Goal: Information Seeking & Learning: Learn about a topic

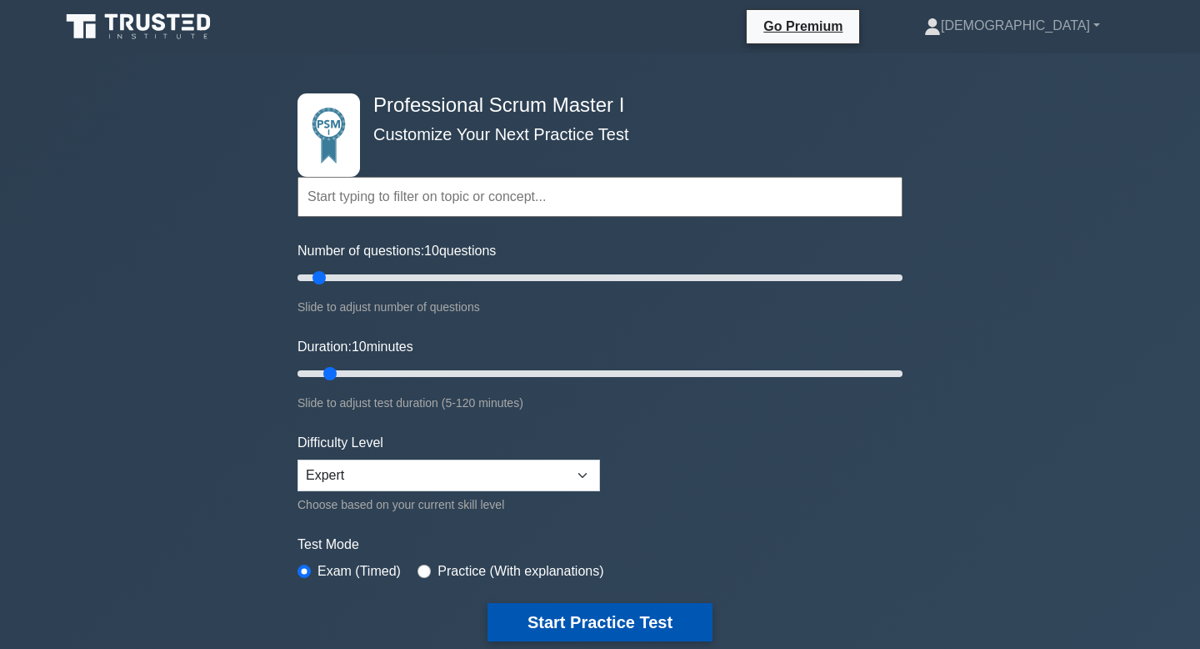
click at [570, 629] on button "Start Practice Test" at bounding box center [600, 622] width 225 height 38
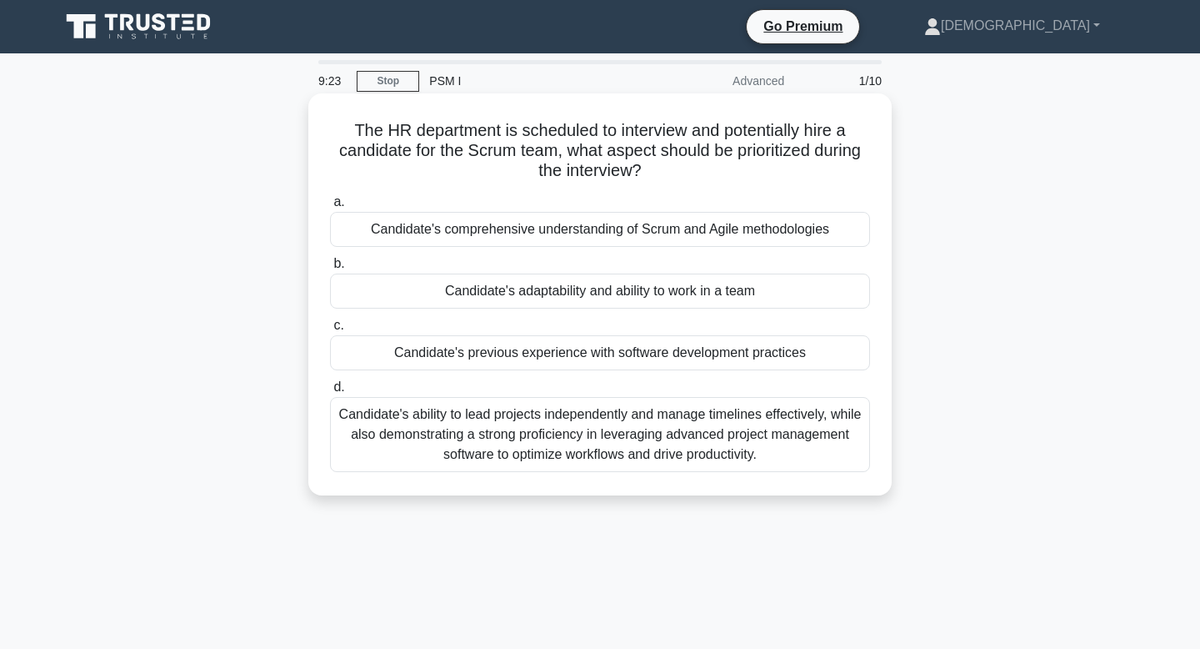
click at [650, 441] on div "Candidate's ability to lead projects independently and manage timelines effecti…" at bounding box center [600, 434] width 540 height 75
click at [330, 393] on input "d. Candidate's ability to lead projects independently and manage timelines effe…" at bounding box center [330, 387] width 0 height 11
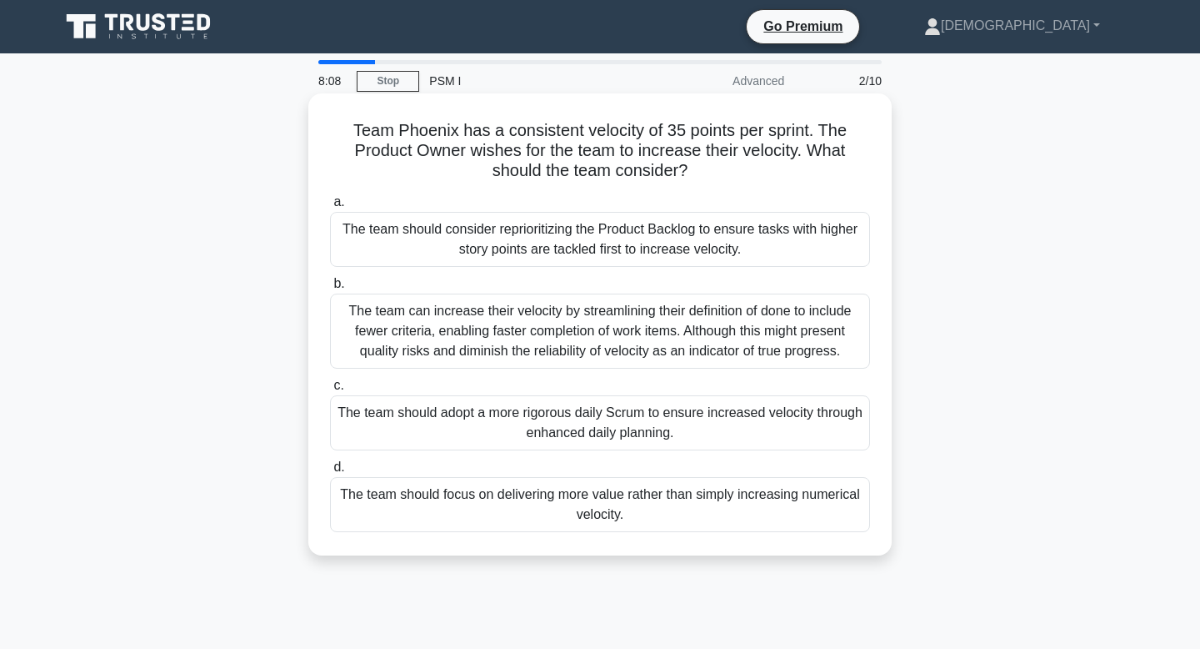
click at [657, 509] on div "The team should focus on delivering more value rather than simply increasing nu…" at bounding box center [600, 504] width 540 height 55
click at [330, 473] on input "d. The team should focus on delivering more value rather than simply increasing…" at bounding box center [330, 467] width 0 height 11
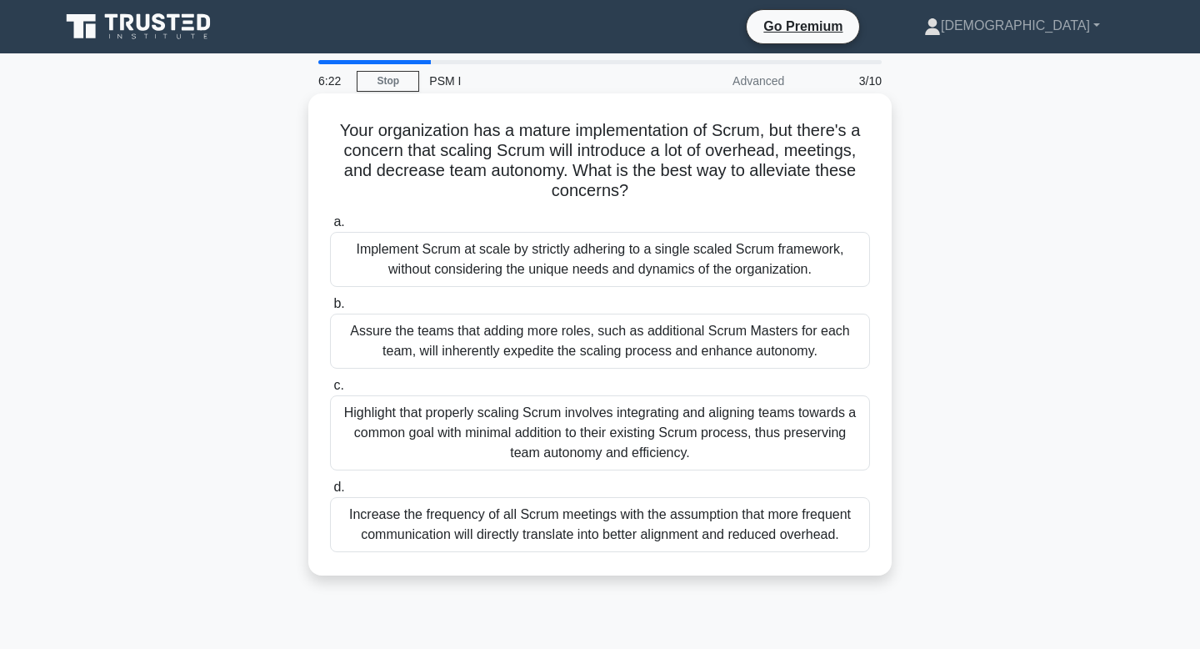
click at [548, 414] on div "Highlight that properly scaling Scrum involves integrating and aligning teams t…" at bounding box center [600, 432] width 540 height 75
click at [330, 391] on input "c. Highlight that properly scaling Scrum involves integrating and aligning team…" at bounding box center [330, 385] width 0 height 11
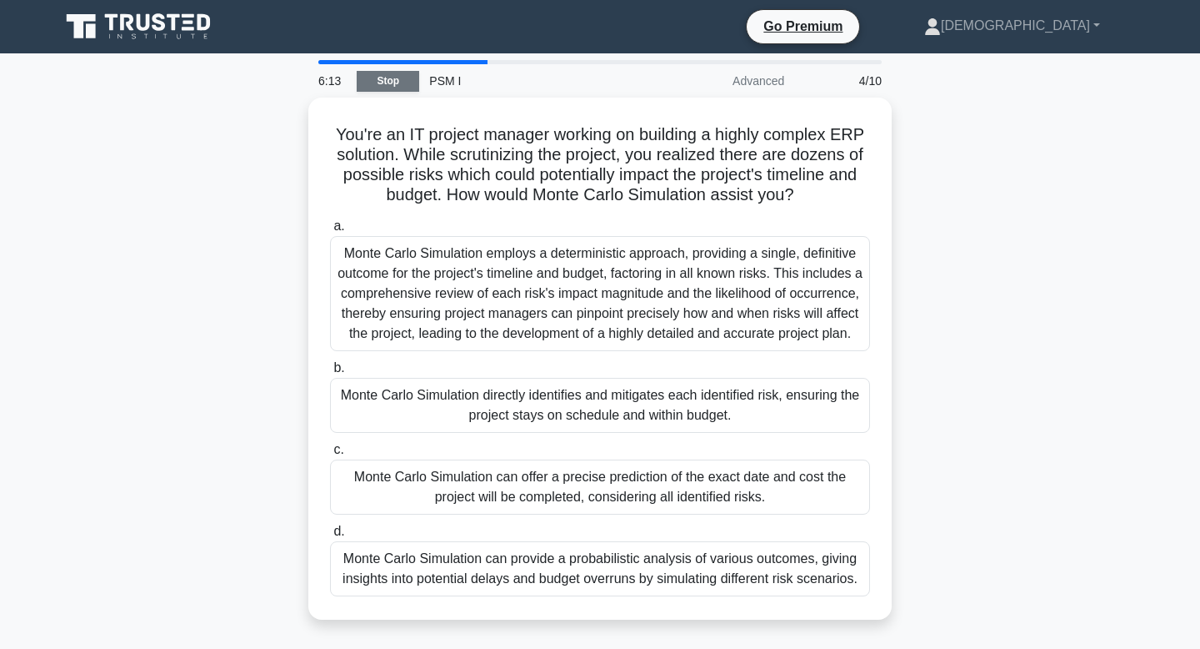
click at [466, 154] on h5 "You're an IT project manager working on building a highly complex ERP solution.…" at bounding box center [600, 165] width 544 height 82
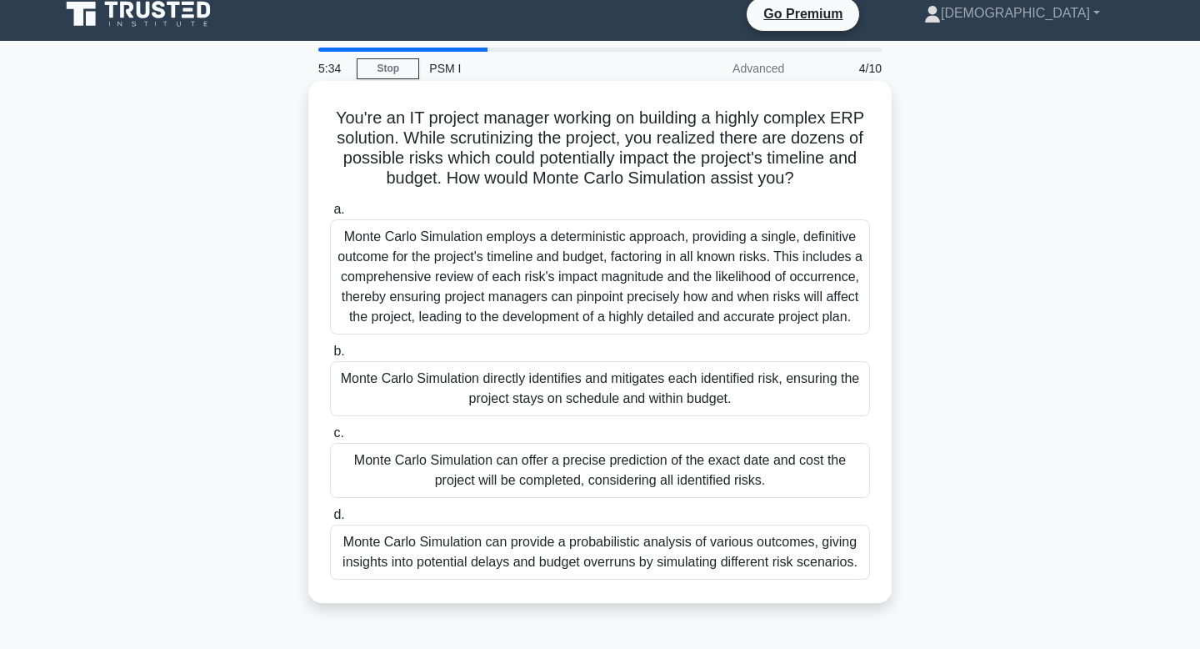
scroll to position [13, 0]
click at [498, 579] on div "Monte Carlo Simulation can provide a probabilistic analysis of various outcomes…" at bounding box center [600, 551] width 540 height 55
click at [330, 519] on input "d. Monte Carlo Simulation can provide a probabilistic analysis of various outco…" at bounding box center [330, 513] width 0 height 11
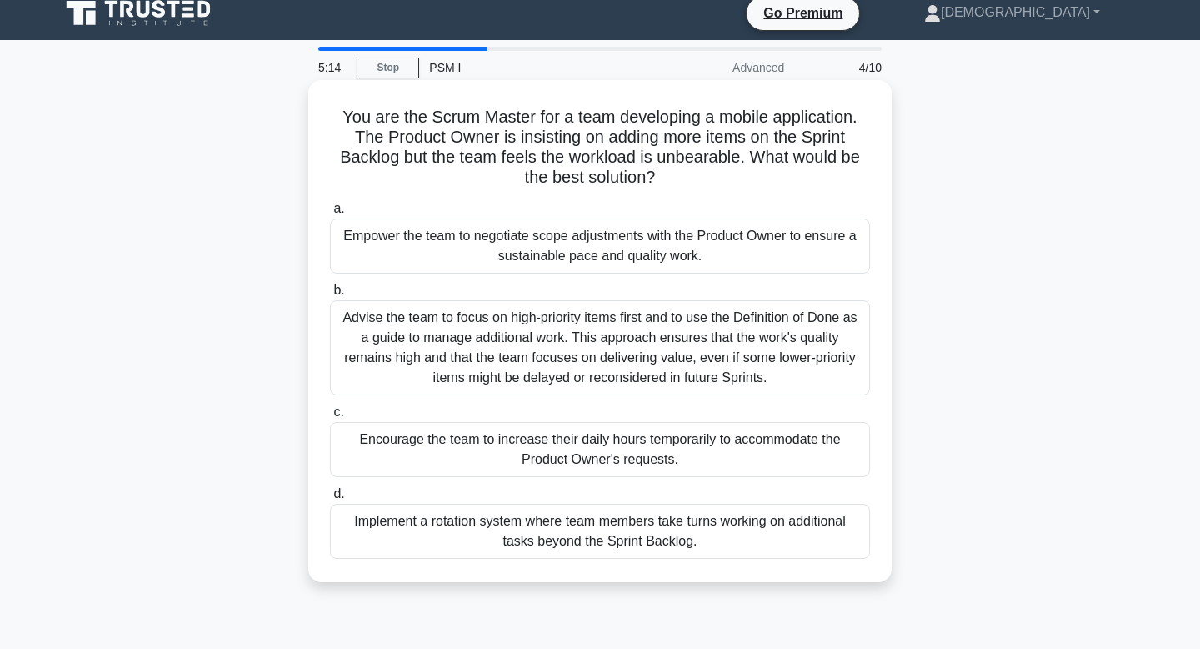
scroll to position [0, 0]
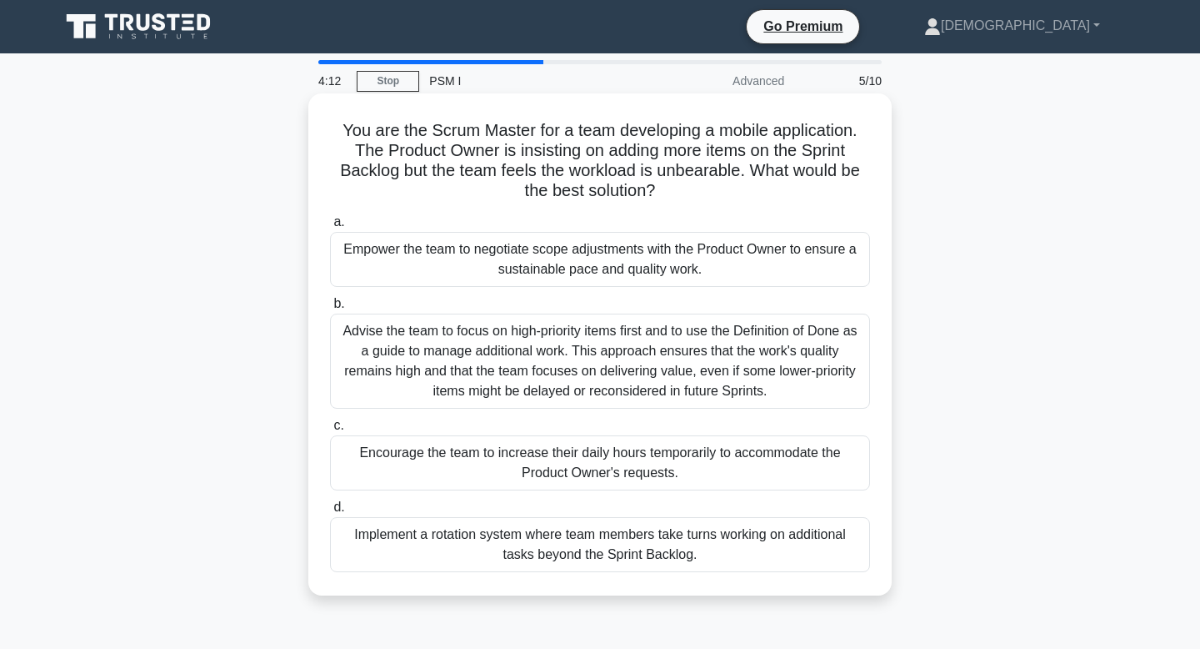
click at [472, 386] on div "Advise the team to focus on high-priority items first and to use the Definition…" at bounding box center [600, 360] width 540 height 95
click at [330, 309] on input "b. Advise the team to focus on high-priority items first and to use the Definit…" at bounding box center [330, 303] width 0 height 11
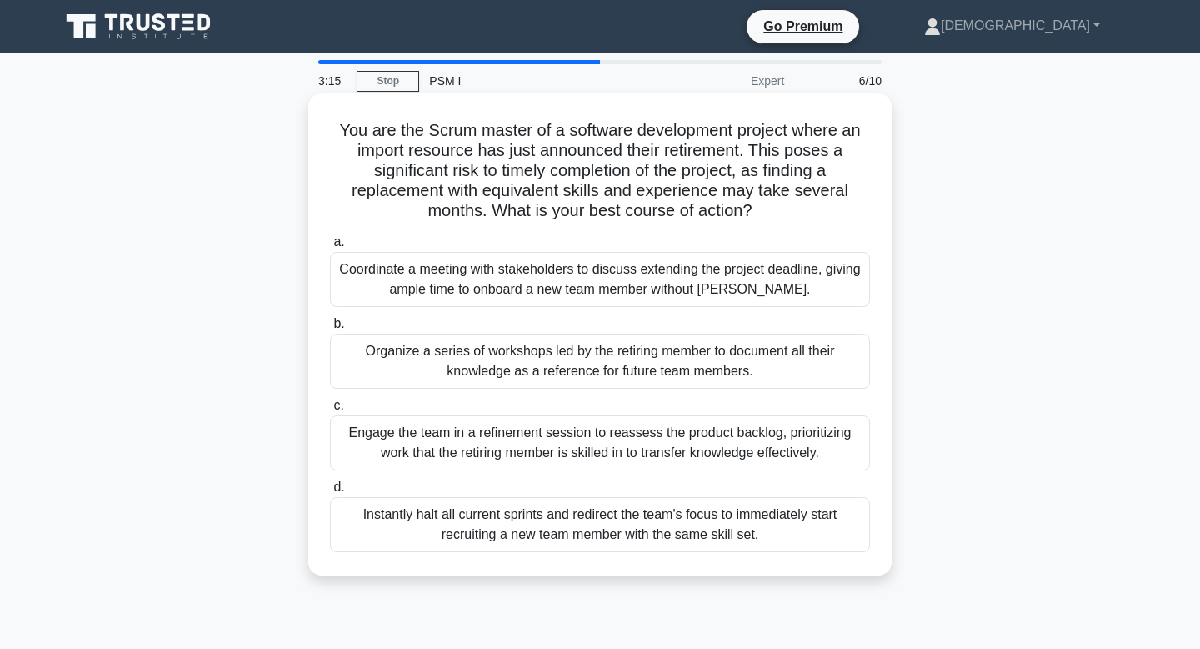
click at [476, 353] on div "Organize a series of workshops led by the retiring member to document all their…" at bounding box center [600, 360] width 540 height 55
click at [330, 329] on input "b. Organize a series of workshops led by the retiring member to document all th…" at bounding box center [330, 323] width 0 height 11
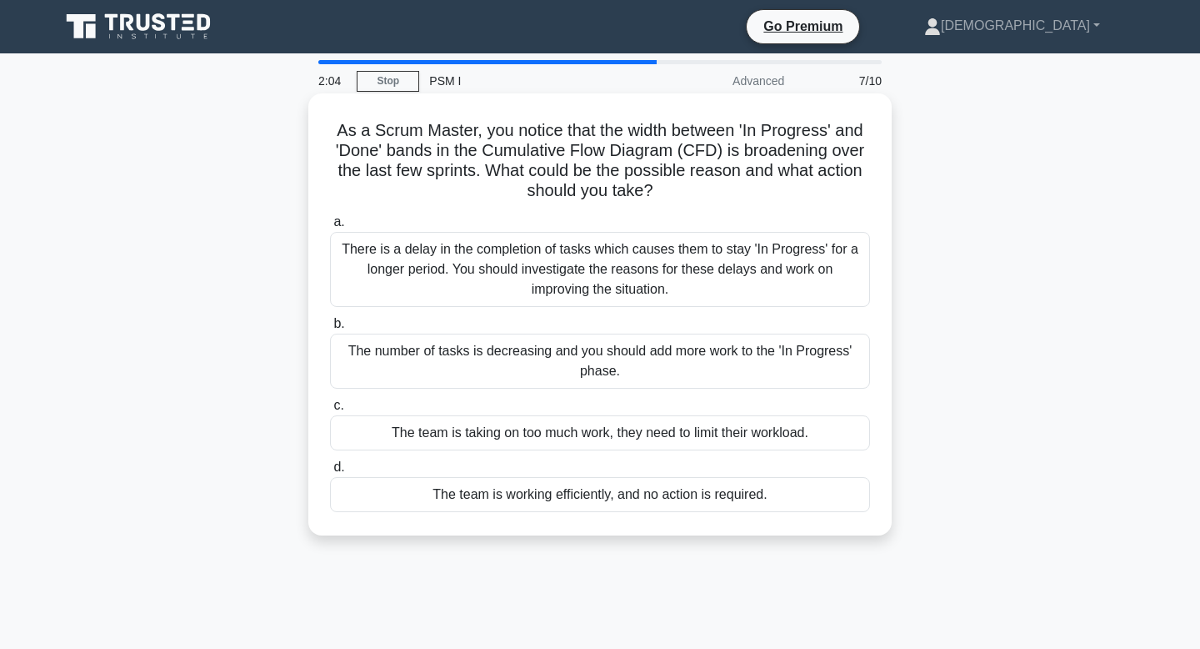
click at [480, 286] on div "There is a delay in the completion of tasks which causes them to stay 'In Progr…" at bounding box center [600, 269] width 540 height 75
click at [330, 228] on input "a. There is a delay in the completion of tasks which causes them to stay 'In Pr…" at bounding box center [330, 222] width 0 height 11
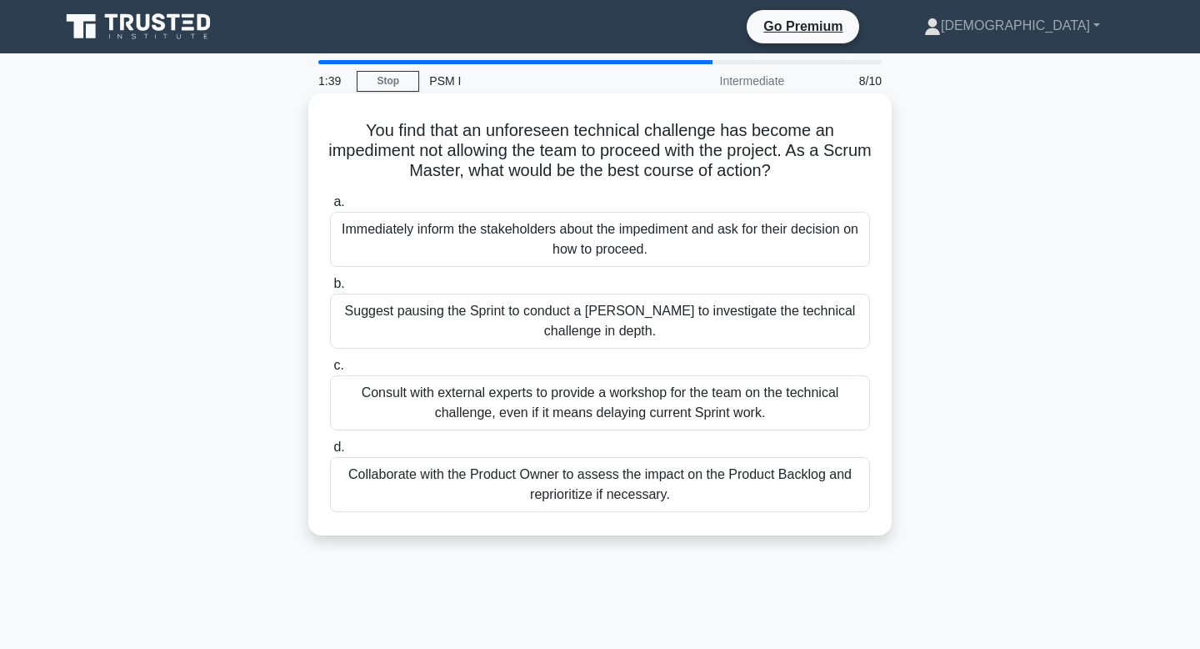
click at [464, 488] on div "Collaborate with the Product Owner to assess the impact on the Product Backlog …" at bounding box center [600, 484] width 540 height 55
click at [330, 453] on input "d. Collaborate with the Product Owner to assess the impact on the Product Backl…" at bounding box center [330, 447] width 0 height 11
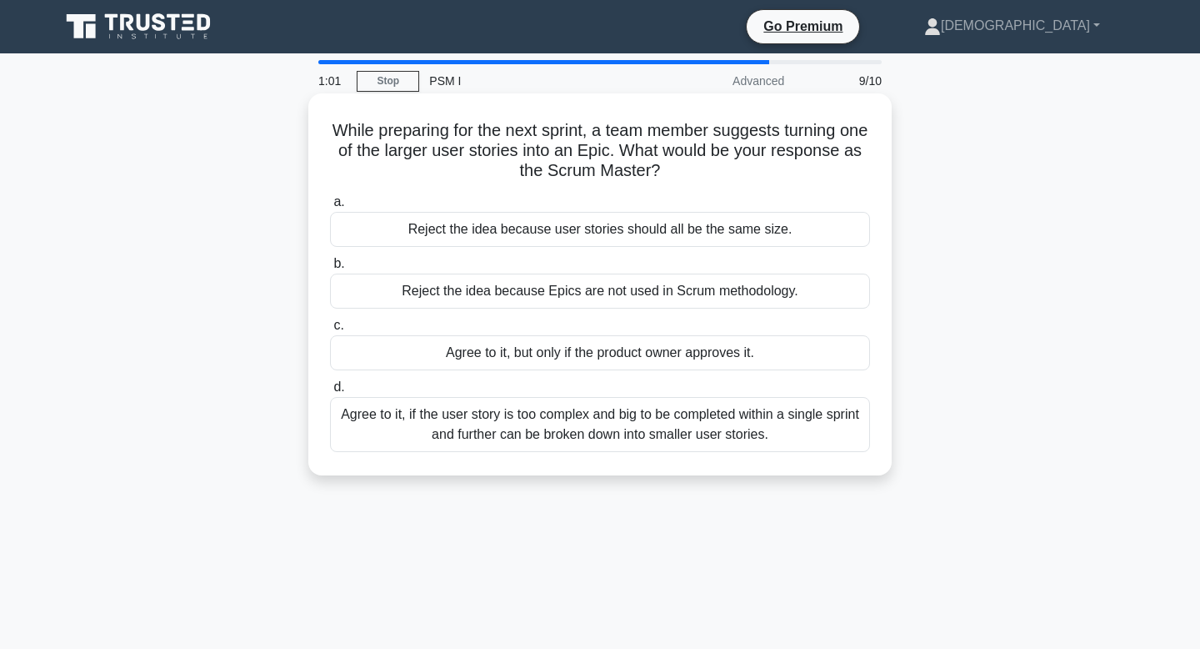
click at [549, 432] on div "Agree to it, if the user story is too complex and big to be completed within a …" at bounding box center [600, 424] width 540 height 55
click at [330, 393] on input "d. Agree to it, if the user story is too complex and big to be completed within…" at bounding box center [330, 387] width 0 height 11
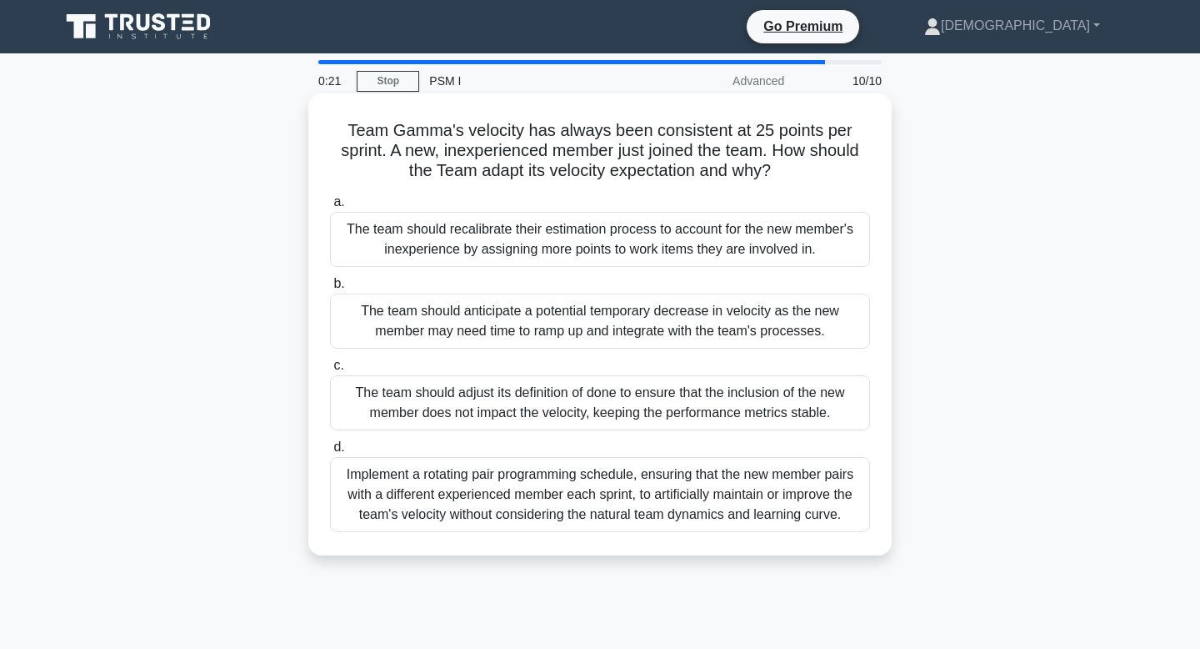
click at [799, 318] on div "The team should anticipate a potential temporary decrease in velocity as the ne…" at bounding box center [600, 320] width 540 height 55
click at [330, 289] on input "b. The team should anticipate a potential temporary decrease in velocity as the…" at bounding box center [330, 283] width 0 height 11
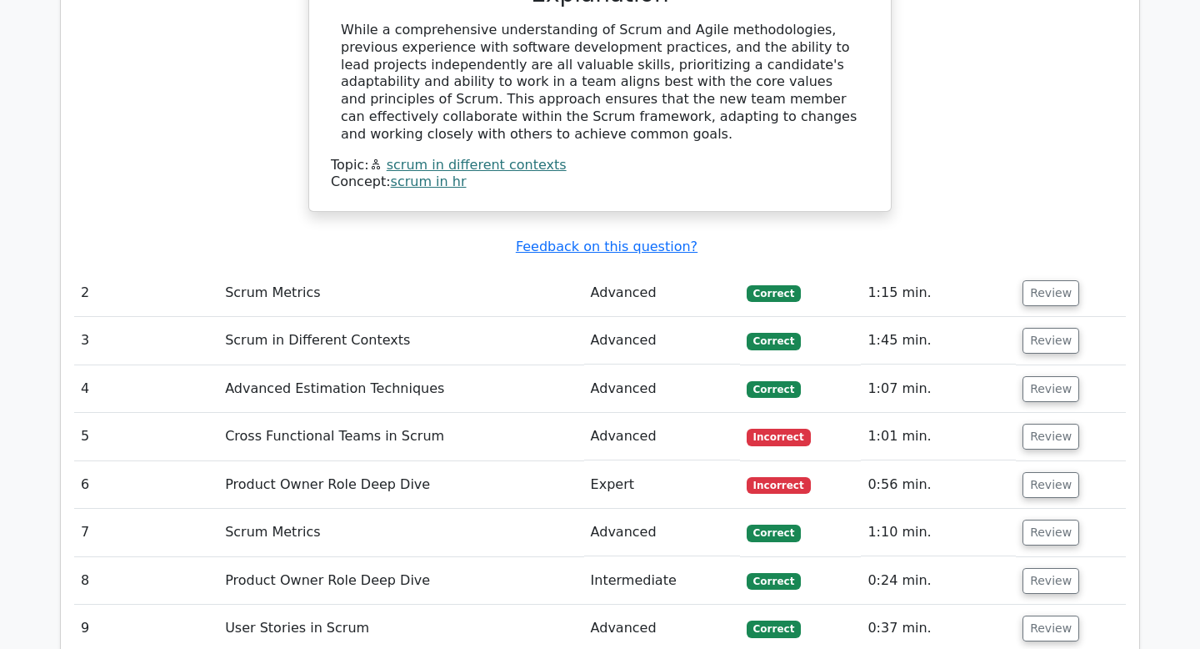
scroll to position [1889, 0]
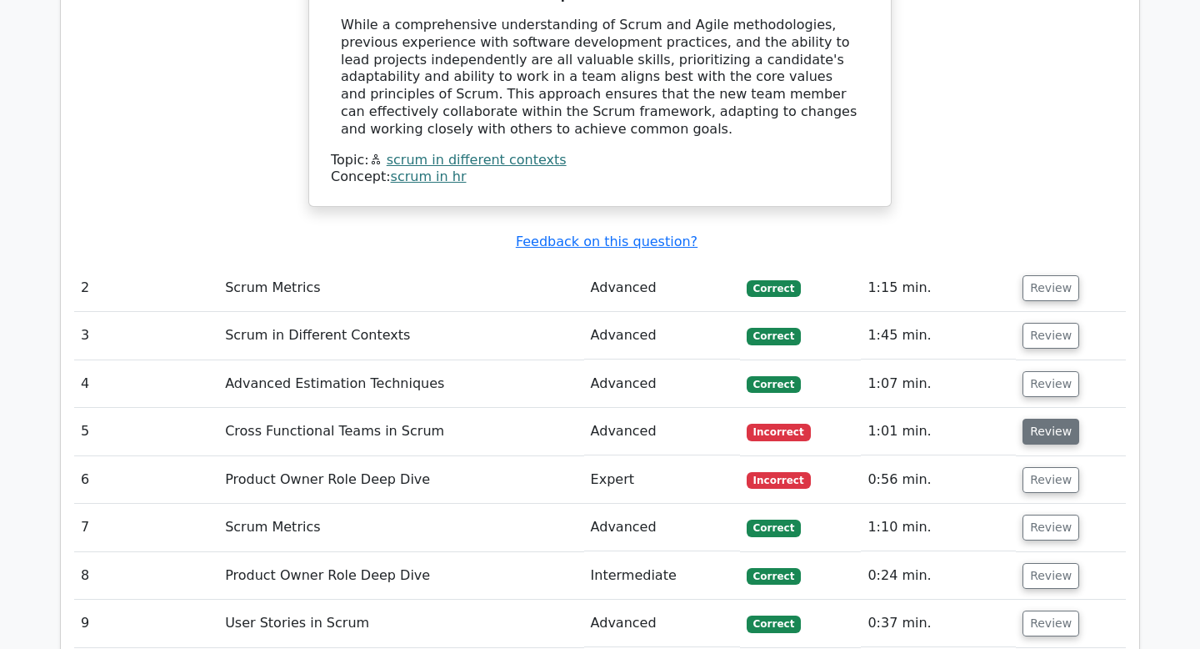
click at [1062, 418] on button "Review" at bounding box center [1051, 431] width 57 height 26
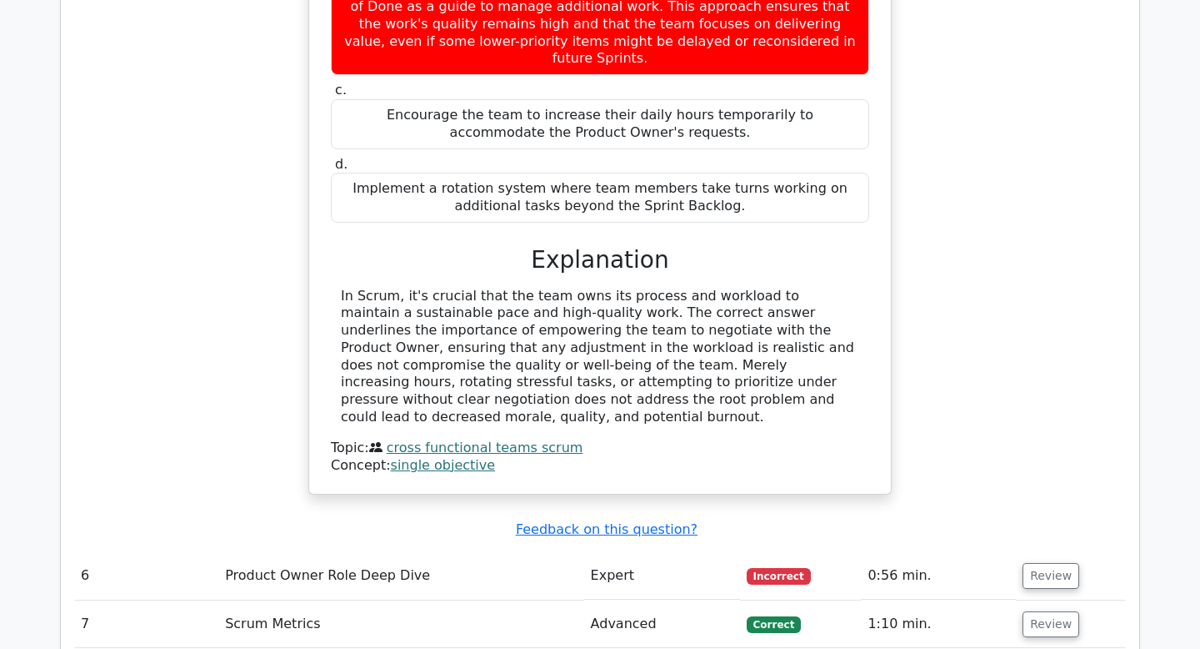
scroll to position [2584, 0]
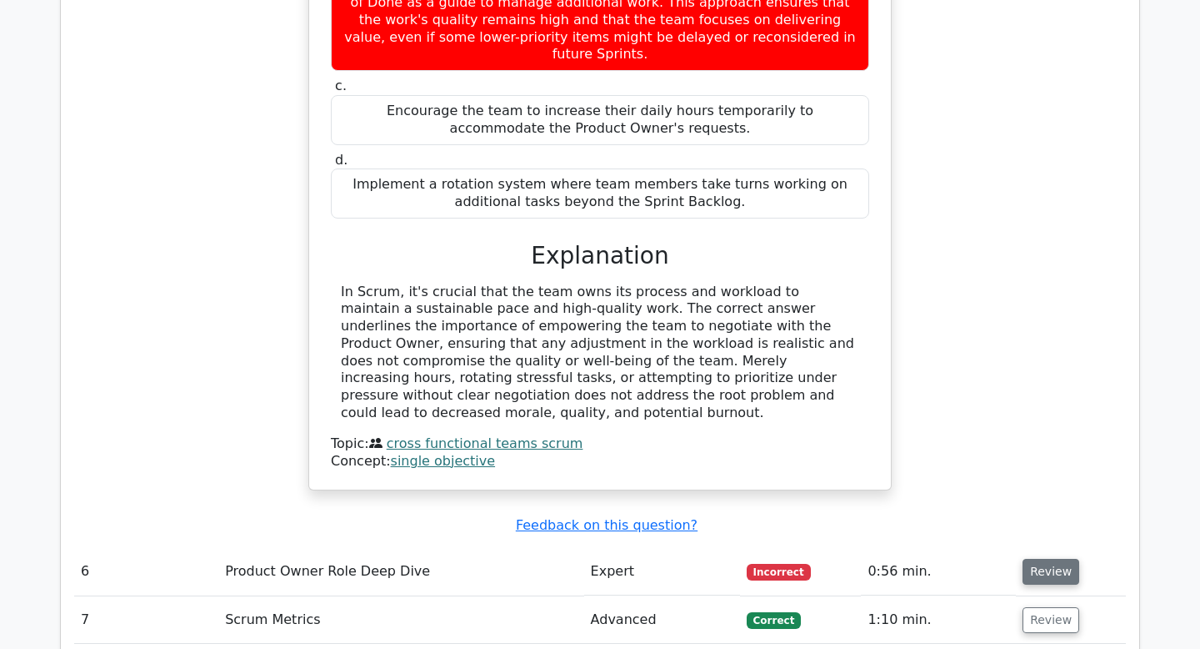
click at [1033, 559] on button "Review" at bounding box center [1051, 572] width 57 height 26
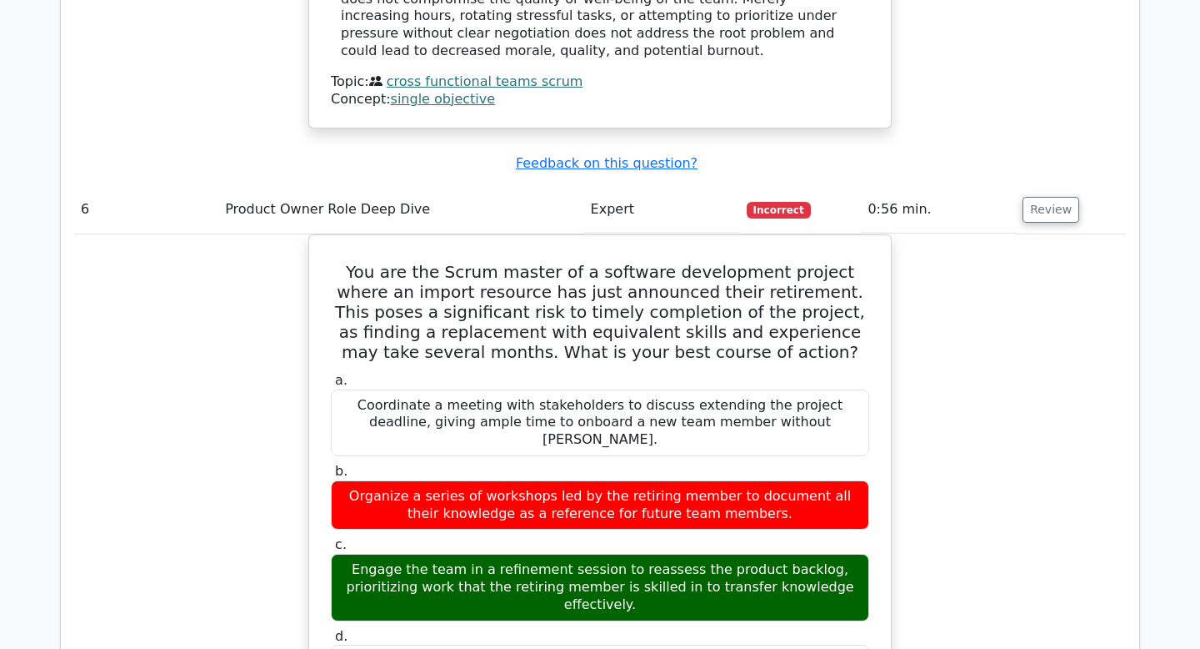
scroll to position [2948, 0]
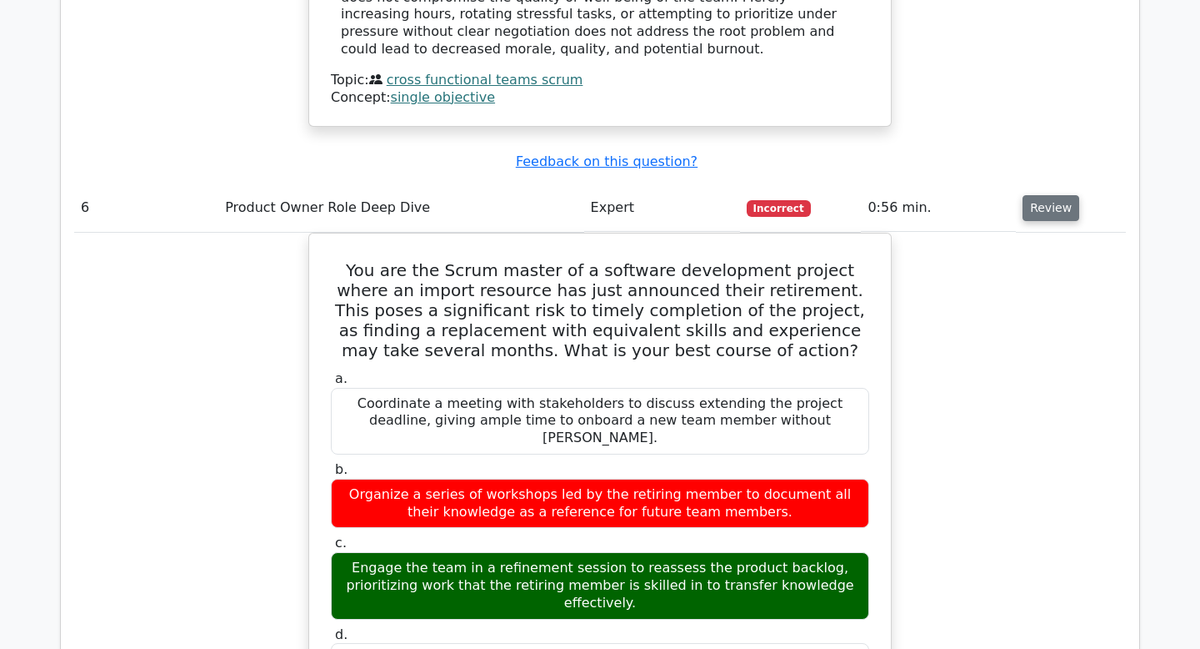
click at [1024, 195] on button "Review" at bounding box center [1051, 208] width 57 height 26
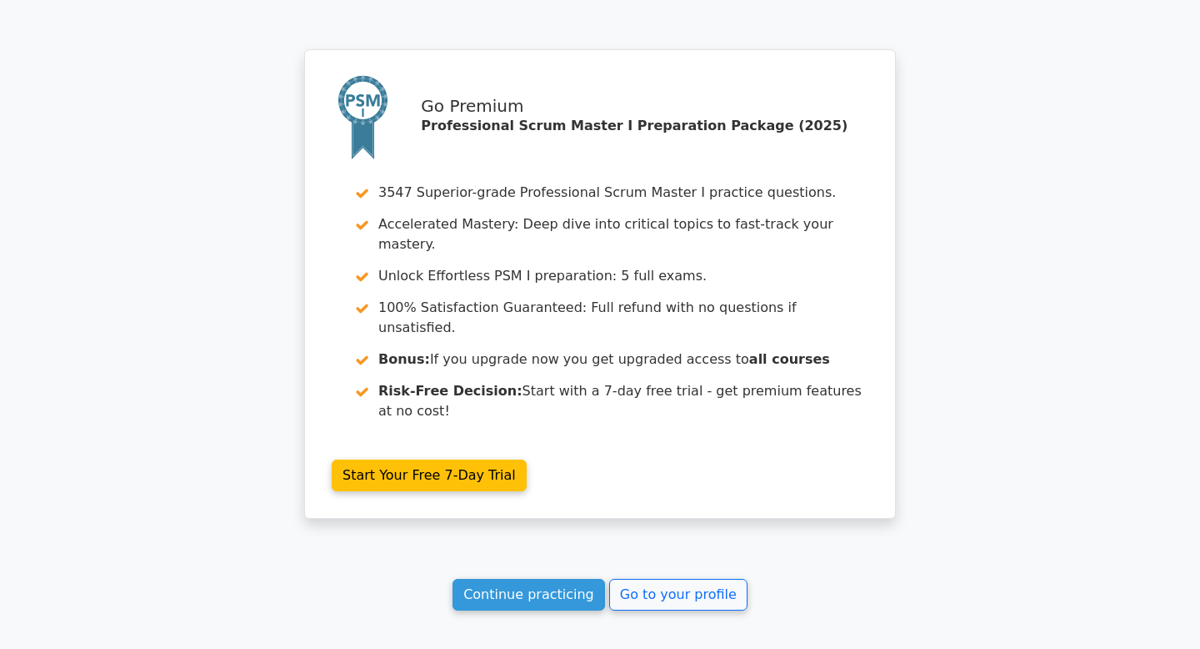
scroll to position [3481, 0]
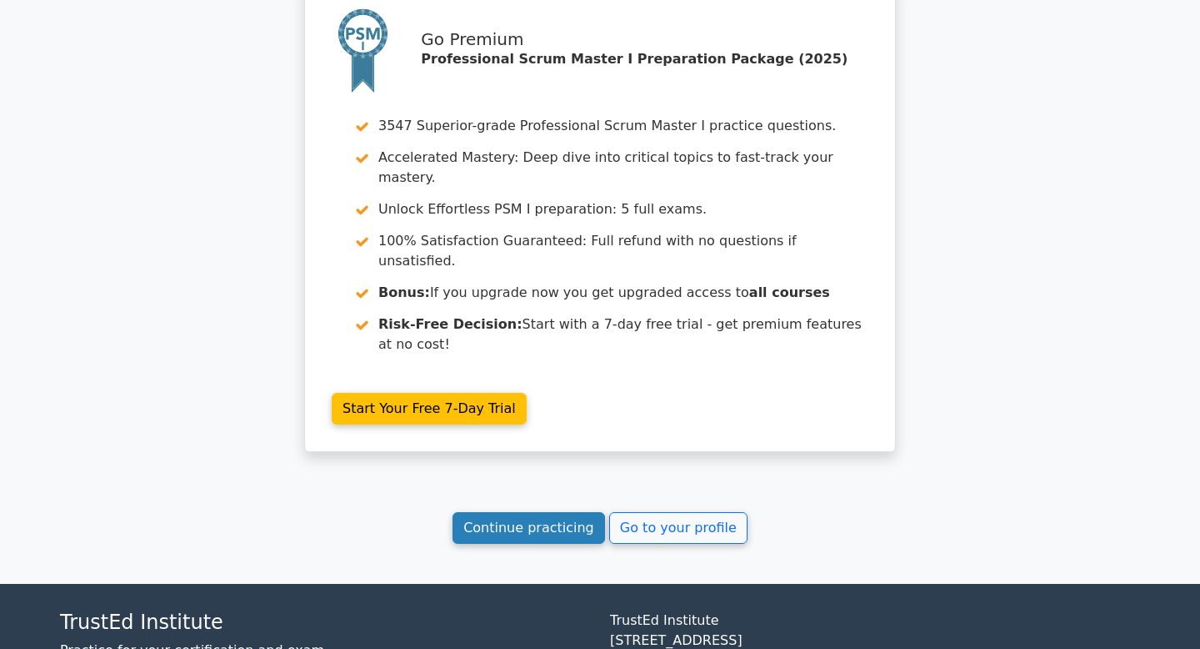
click at [576, 512] on link "Continue practicing" at bounding box center [529, 528] width 153 height 32
